Goal: Obtain resource: Download file/media

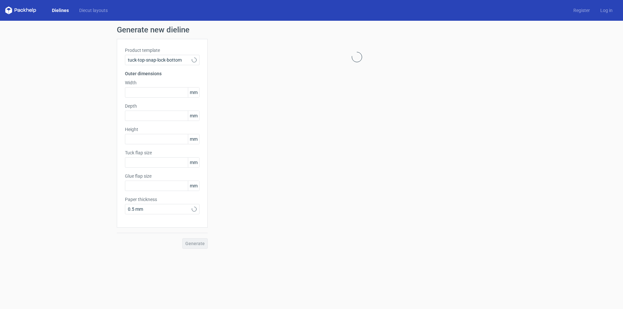
type input "15"
type input "10"
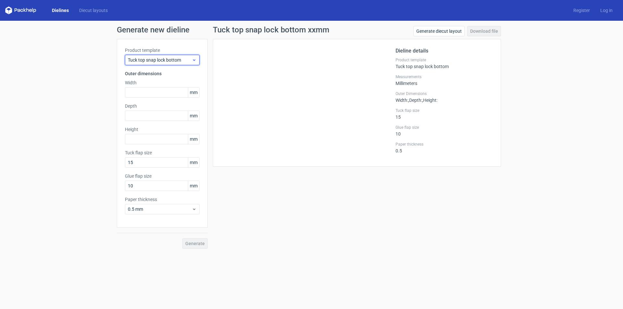
click at [171, 61] on span "Tuck top snap lock bottom" at bounding box center [160, 60] width 64 height 6
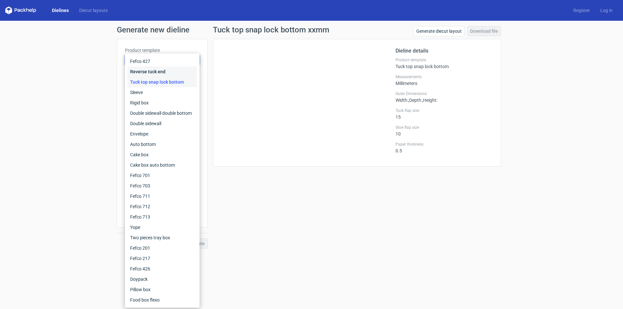
click at [162, 75] on div "Reverse tuck end" at bounding box center [162, 72] width 69 height 10
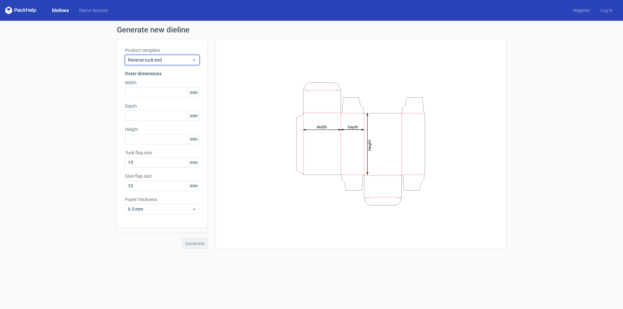
click at [162, 55] on div "Reverse tuck end" at bounding box center [162, 60] width 75 height 10
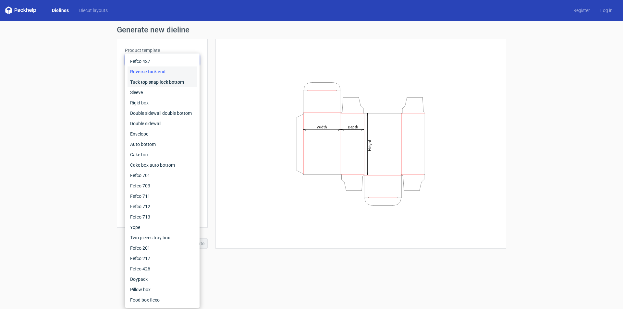
click at [159, 82] on div "Tuck top snap lock bottom" at bounding box center [162, 82] width 69 height 10
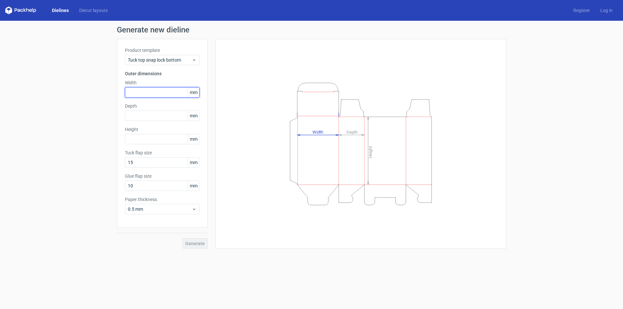
click at [129, 91] on input "text" at bounding box center [162, 92] width 75 height 10
type input "45"
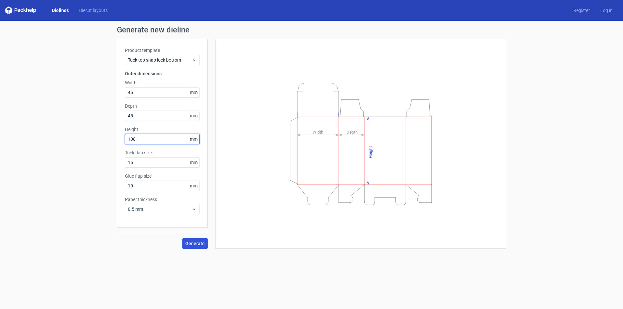
type input "108"
click at [199, 242] on span "Generate" at bounding box center [194, 244] width 19 height 5
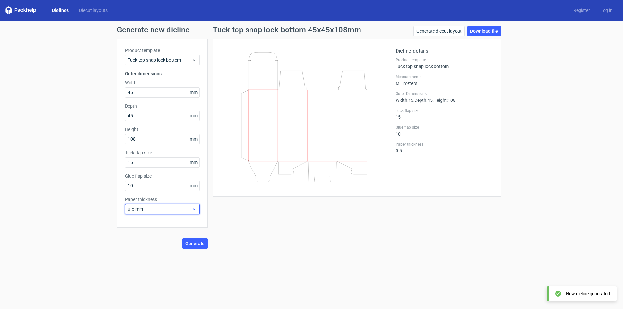
click at [193, 211] on icon at bounding box center [194, 209] width 5 height 5
click at [155, 267] on div "3 mm" at bounding box center [162, 265] width 69 height 10
click at [187, 246] on span "Generate" at bounding box center [194, 244] width 19 height 5
click at [478, 32] on link "Download file" at bounding box center [485, 31] width 34 height 10
